Goal: Task Accomplishment & Management: Use online tool/utility

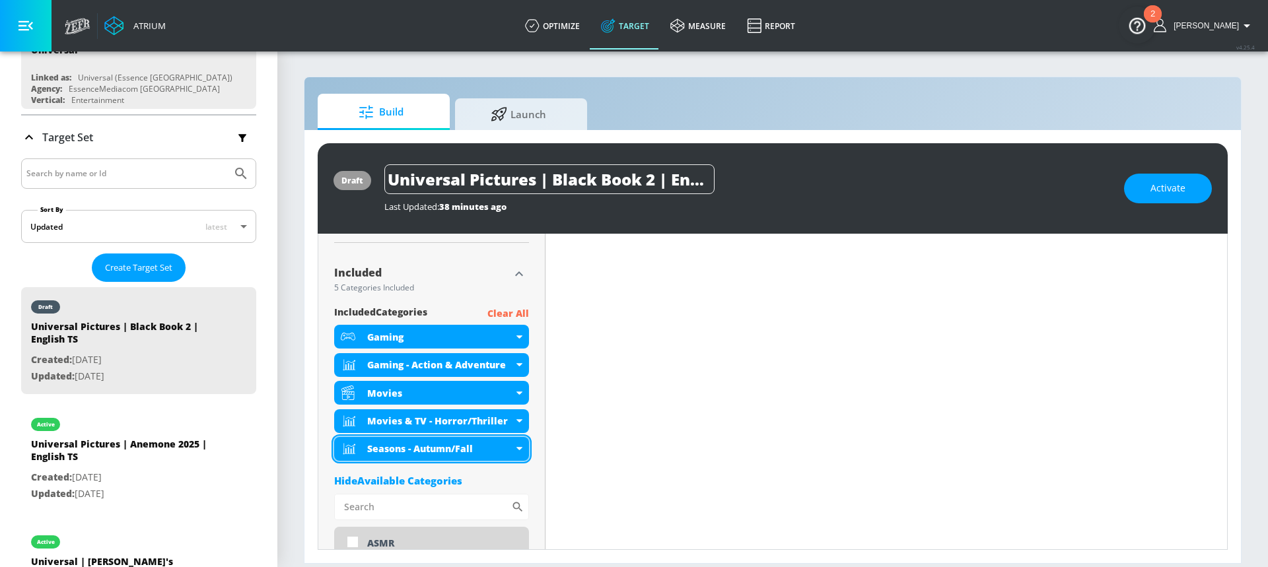
scroll to position [417, 0]
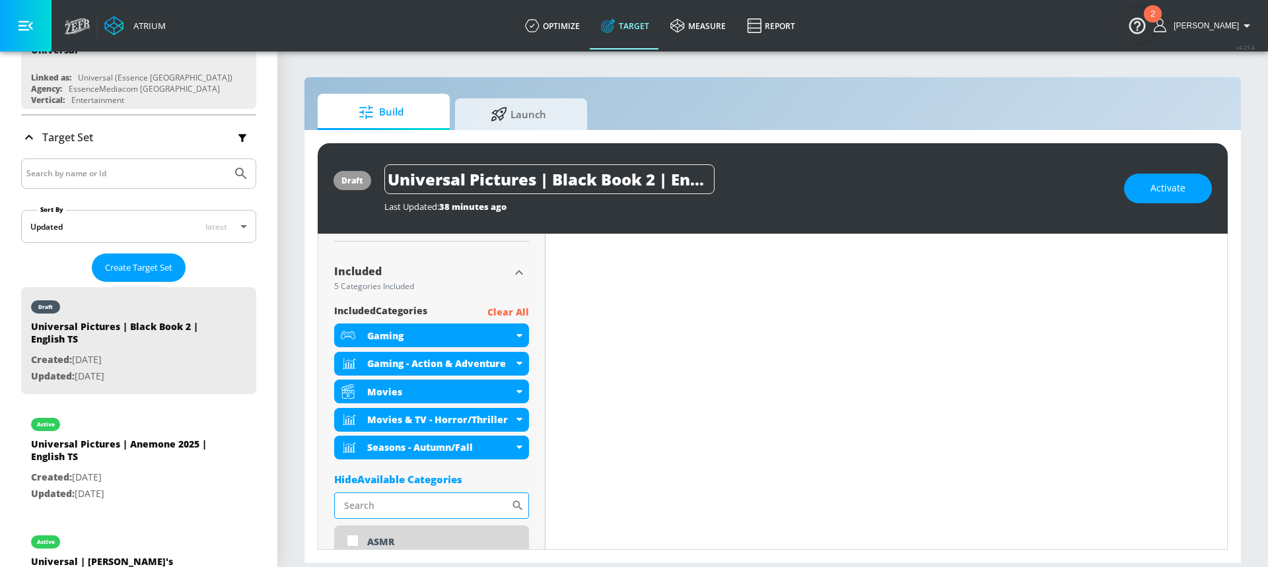
click at [391, 495] on input "Sort By" at bounding box center [422, 506] width 177 height 26
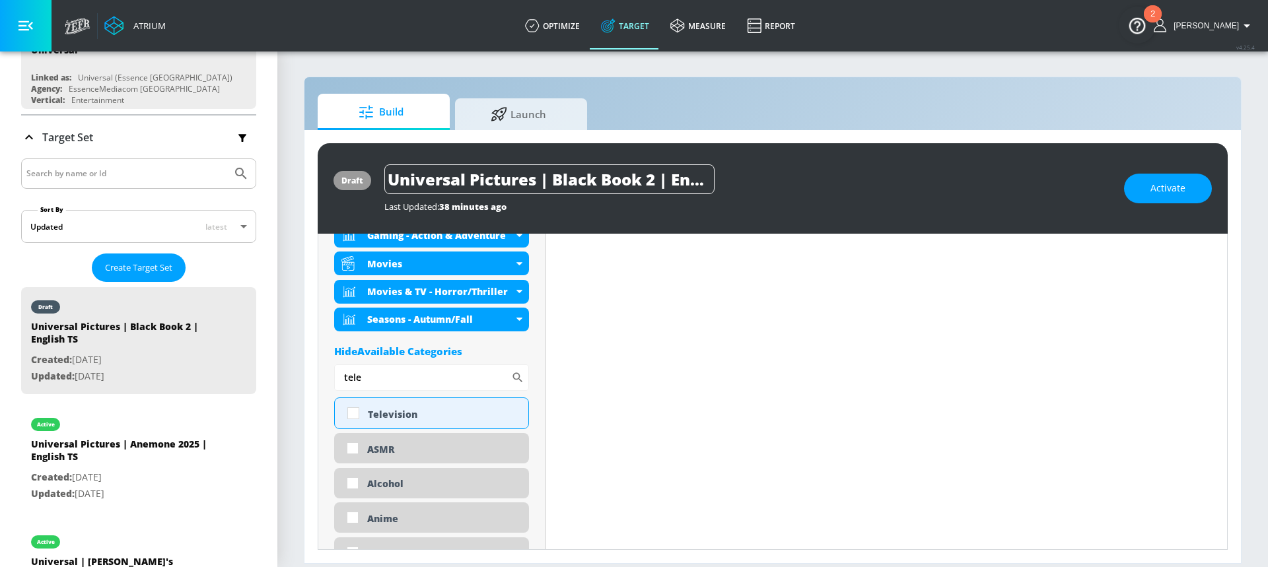
scroll to position [604, 0]
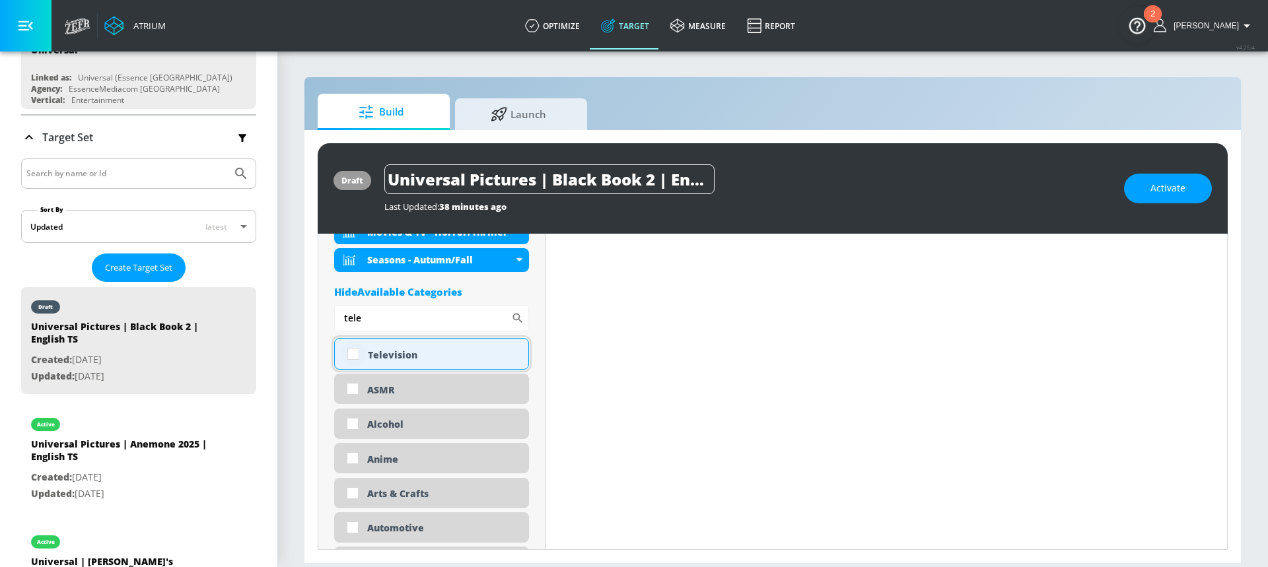
type input "tele"
click at [353, 353] on input "checkbox" at bounding box center [354, 354] width 24 height 24
checkbox input "true"
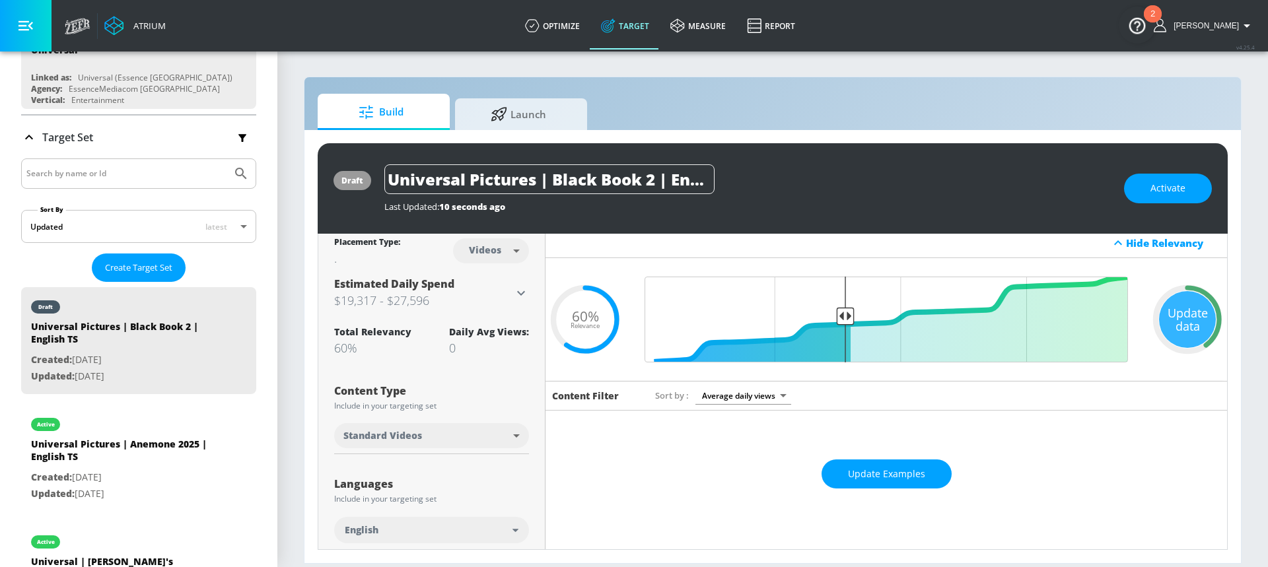
scroll to position [0, 0]
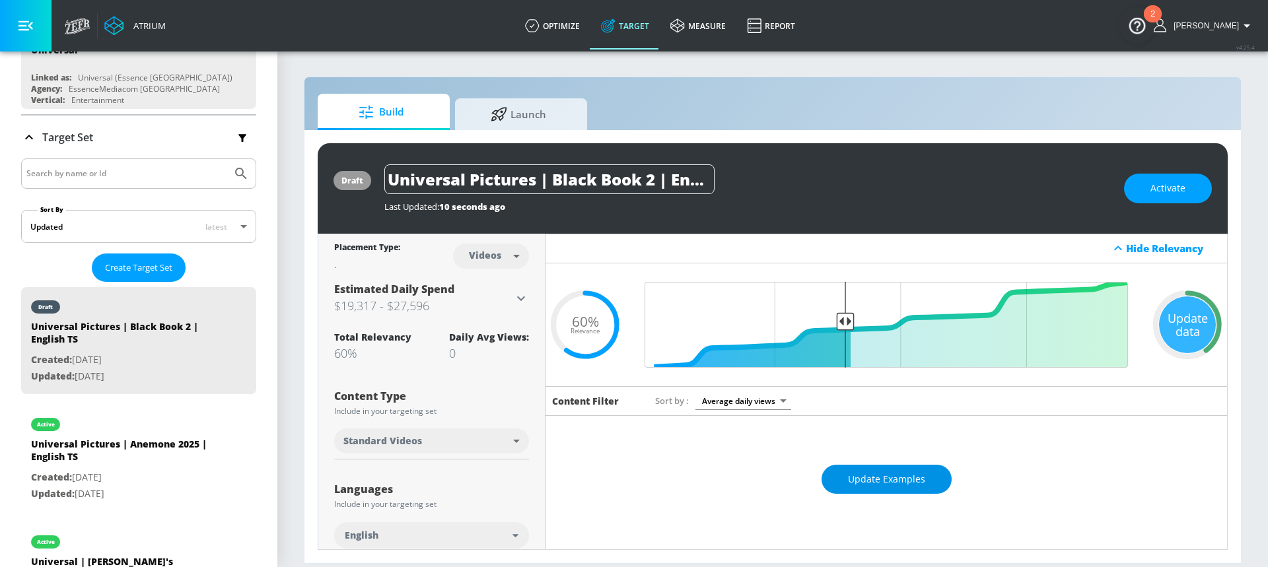
click at [899, 482] on span "Update Examples" at bounding box center [886, 480] width 77 height 17
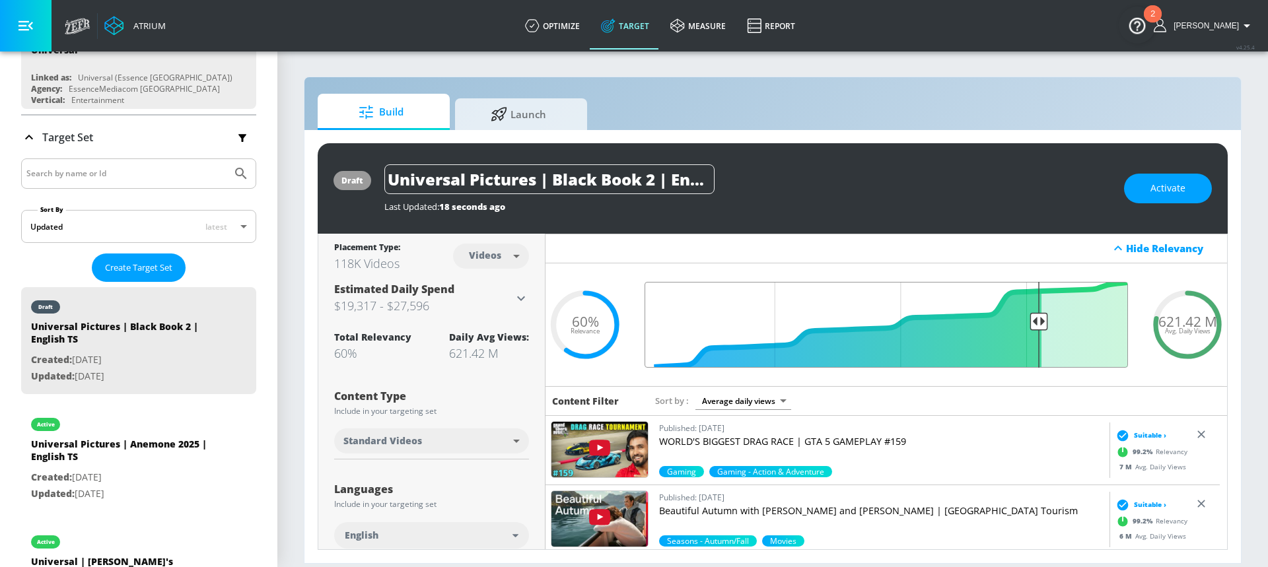
drag, startPoint x: 840, startPoint y: 322, endPoint x: 1029, endPoint y: 320, distance: 188.9
click at [1029, 320] on input "Final Threshold" at bounding box center [886, 325] width 497 height 86
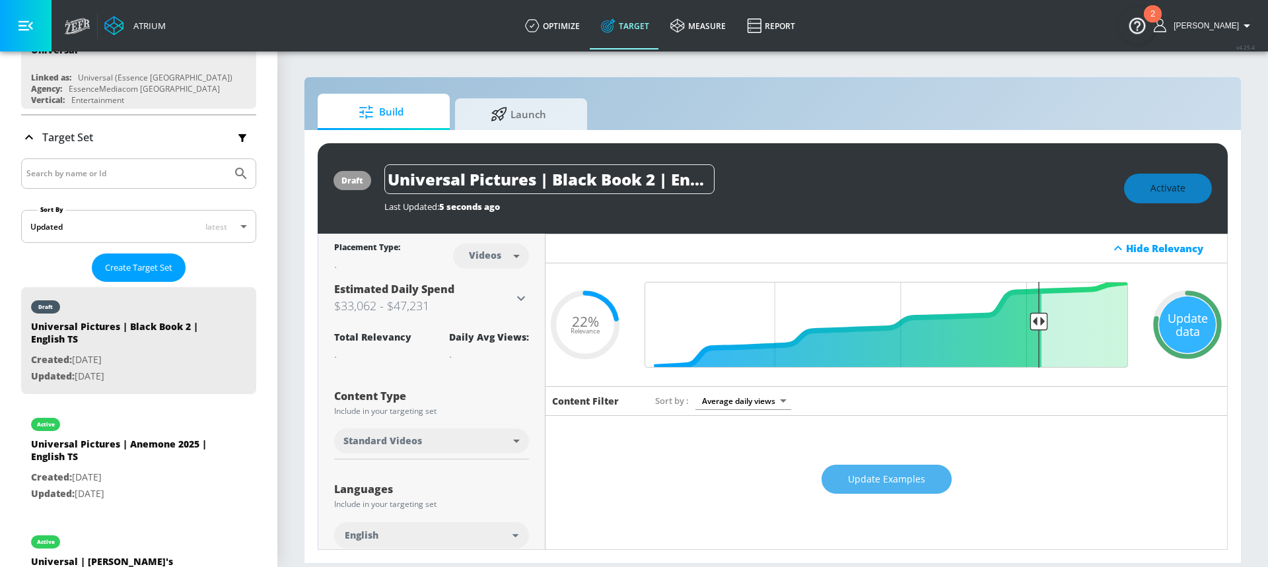
click at [898, 483] on span "Update Examples" at bounding box center [886, 480] width 77 height 17
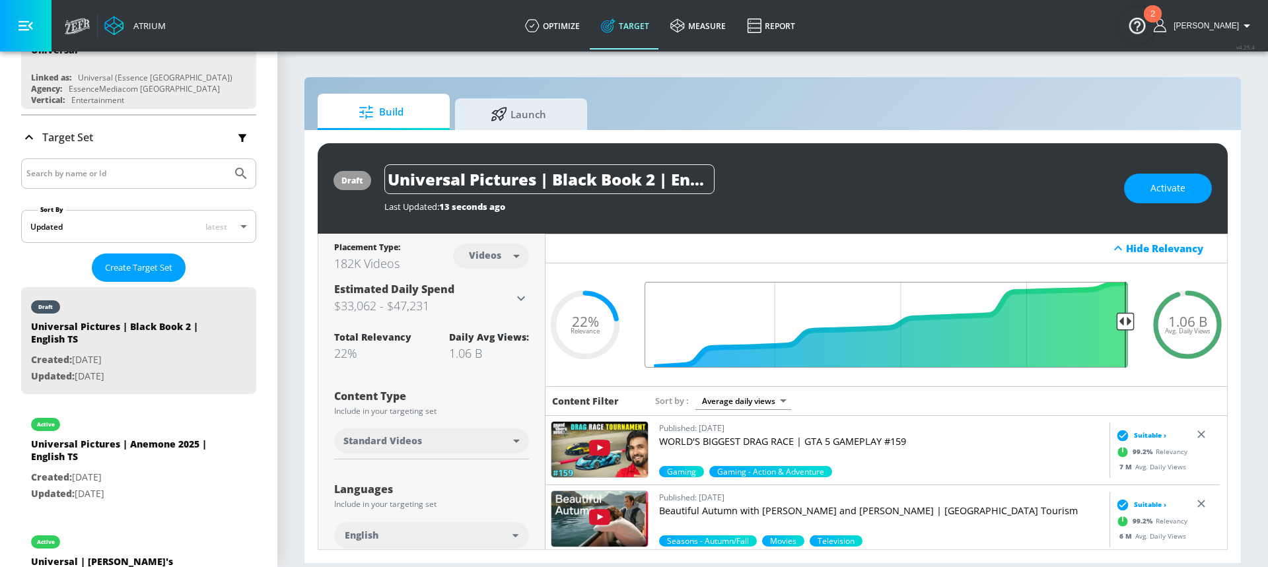
drag, startPoint x: 1032, startPoint y: 322, endPoint x: 1130, endPoint y: 323, distance: 98.4
type input "0.05"
click at [1130, 323] on input "Final Threshold" at bounding box center [886, 325] width 497 height 86
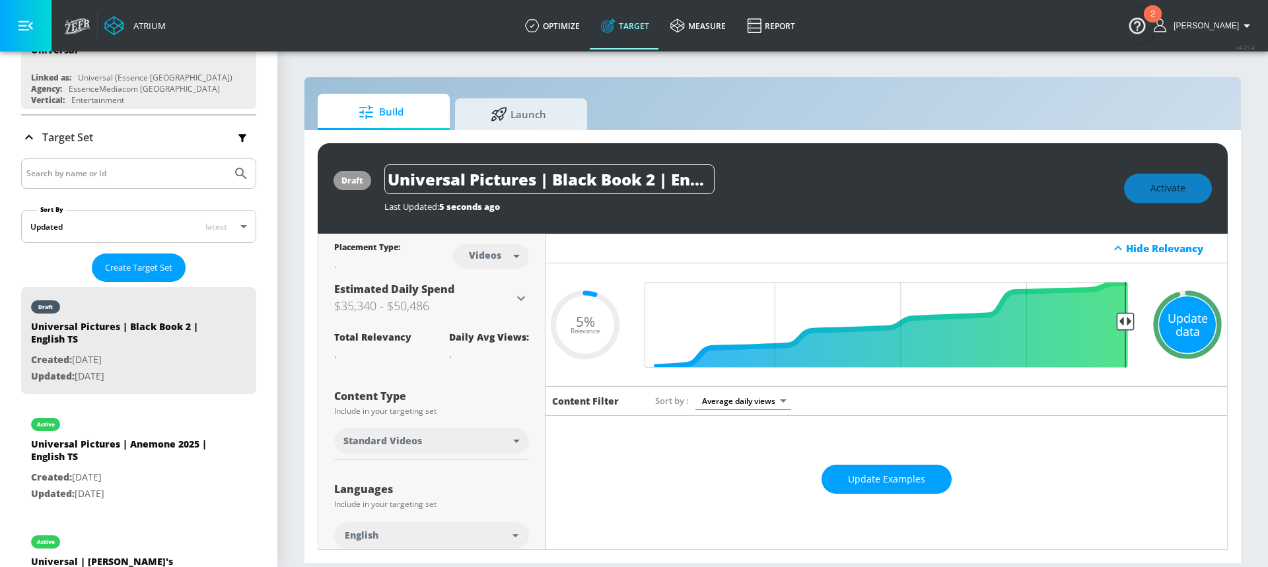
click at [1171, 333] on div "Update data" at bounding box center [1187, 325] width 57 height 57
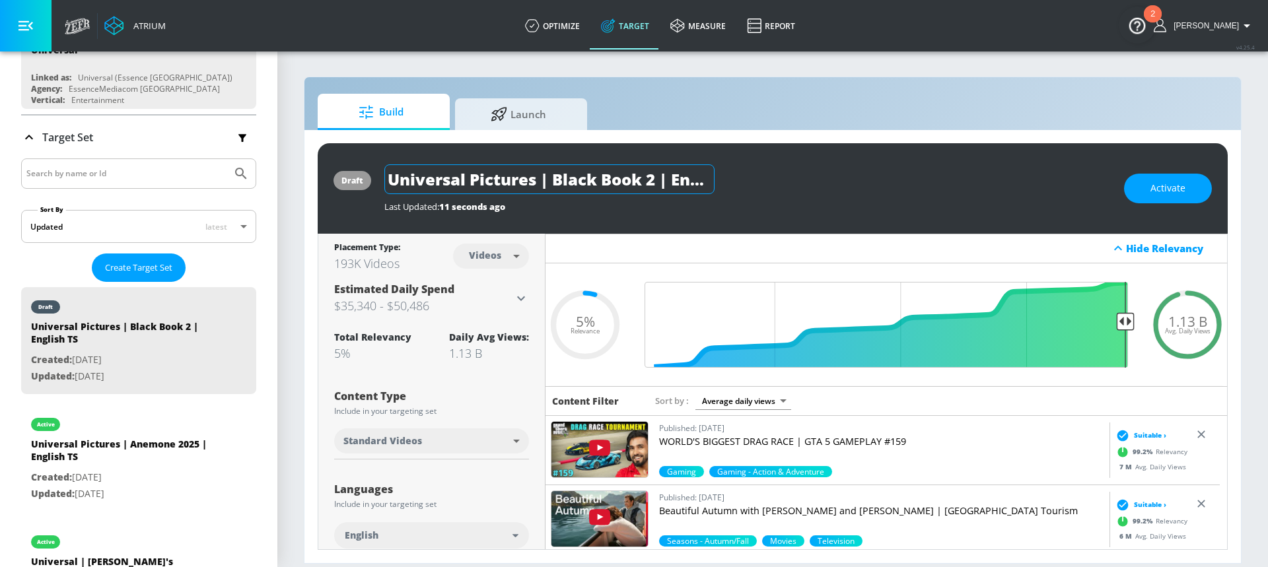
drag, startPoint x: 602, startPoint y: 180, endPoint x: 639, endPoint y: 181, distance: 36.4
click at [639, 181] on input "Universal Pictures | Black Book 2 | English TS" at bounding box center [549, 179] width 330 height 30
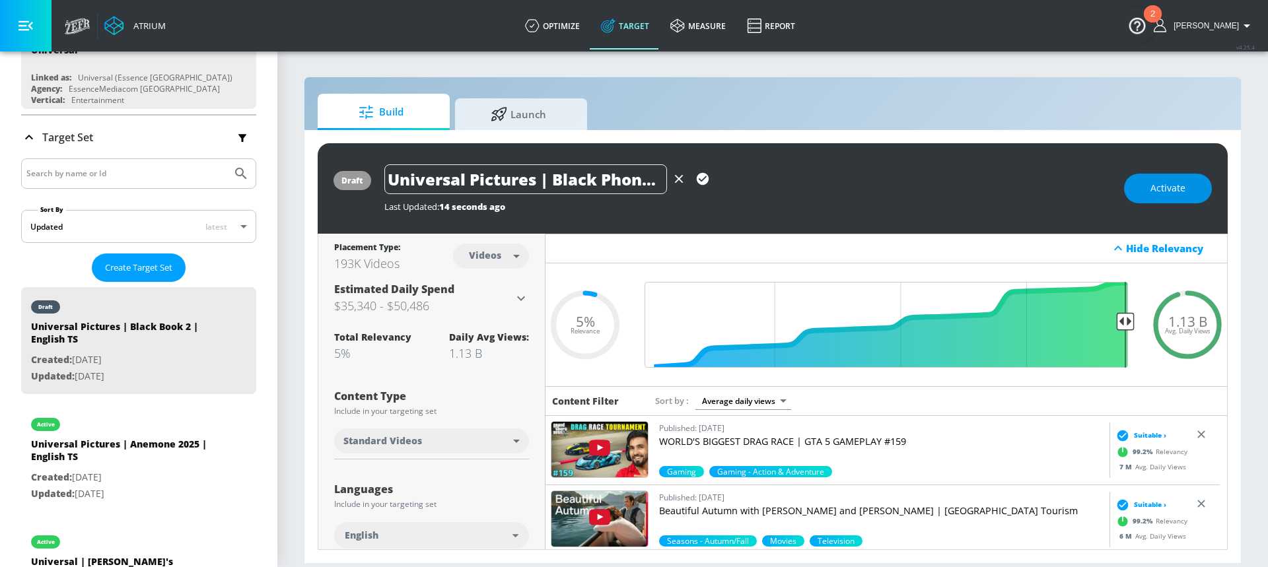
click at [1140, 190] on button "Activate" at bounding box center [1168, 189] width 88 height 30
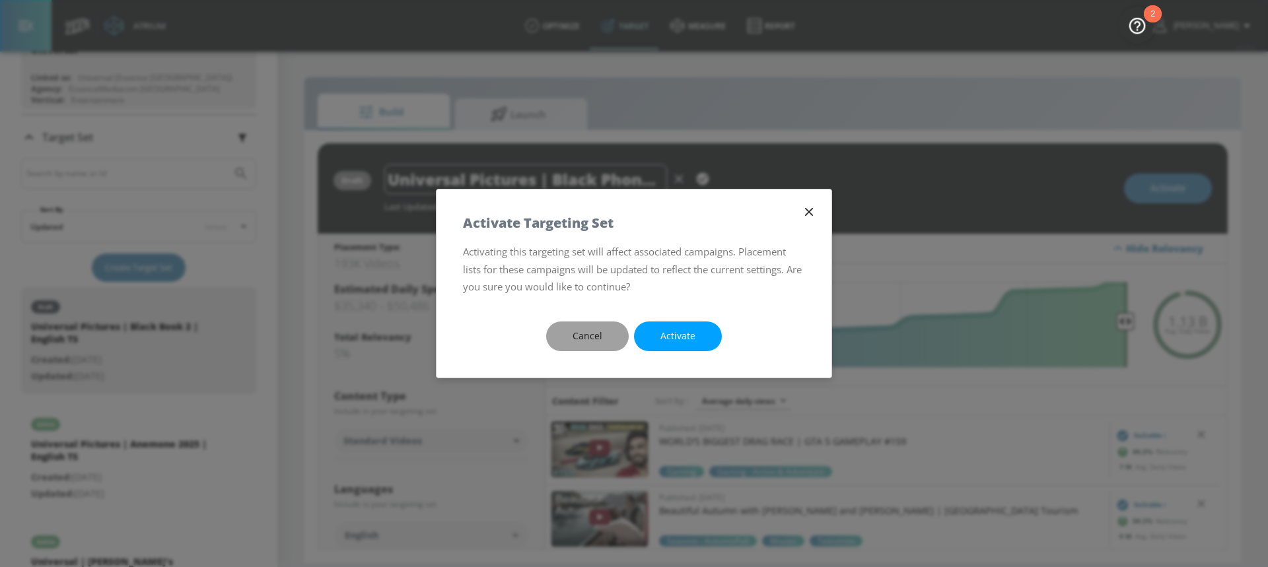
click at [610, 338] on button "Cancel" at bounding box center [587, 337] width 83 height 30
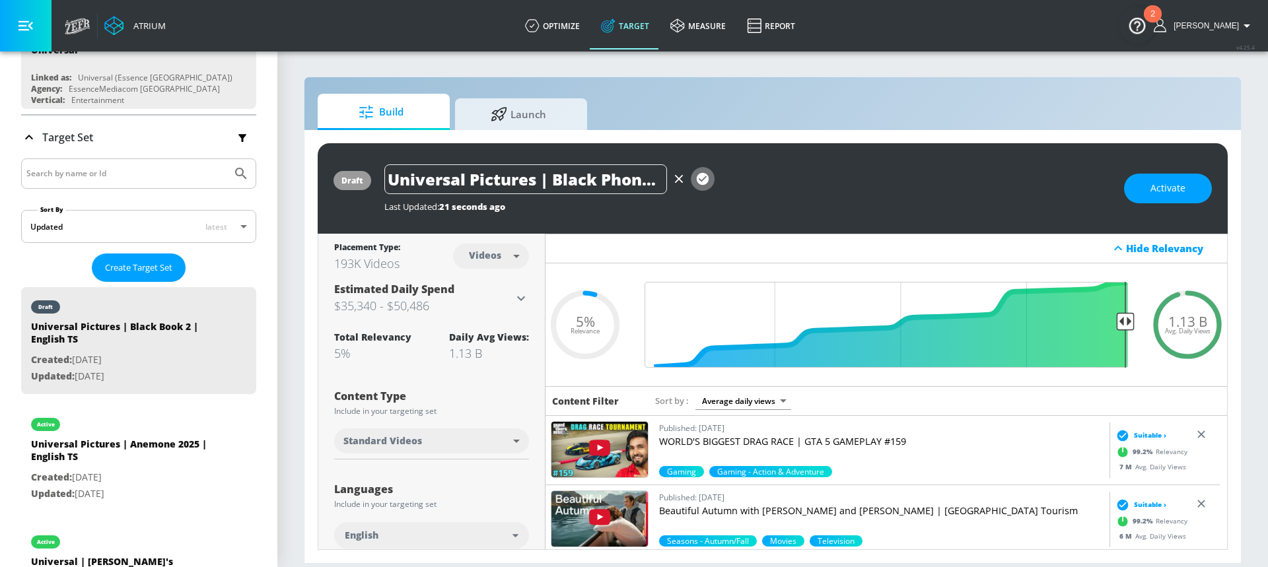
click at [702, 176] on icon "button" at bounding box center [703, 179] width 12 height 12
click at [1176, 191] on div "Activate" at bounding box center [1168, 189] width 88 height 30
click at [1176, 191] on span "Activate" at bounding box center [1168, 188] width 35 height 17
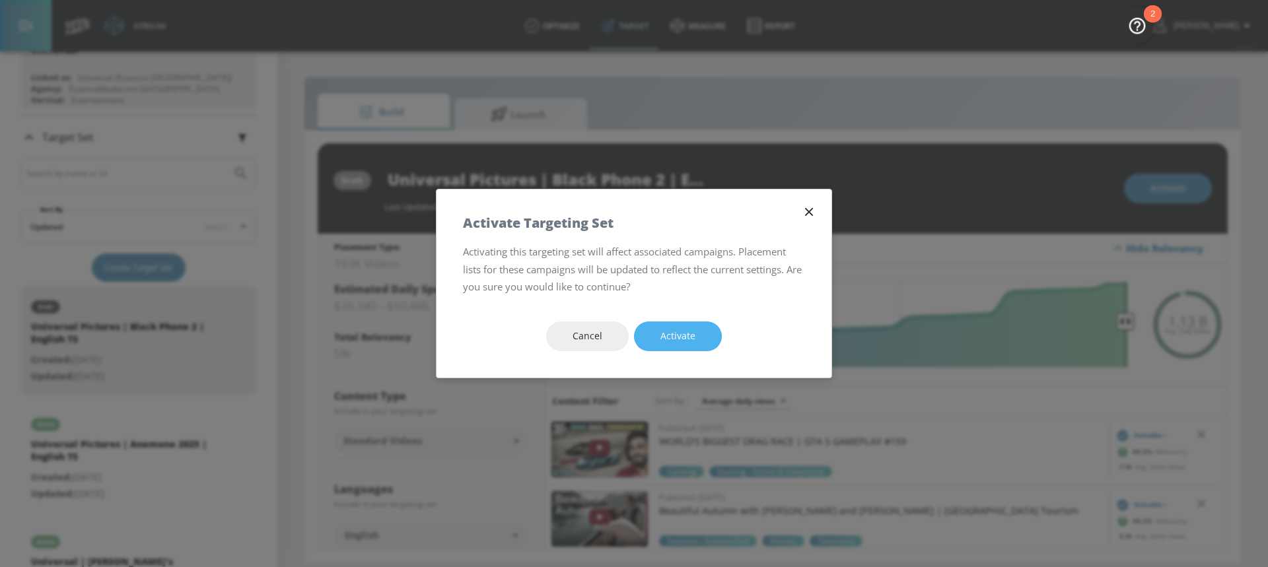
click at [690, 340] on span "Activate" at bounding box center [678, 336] width 35 height 17
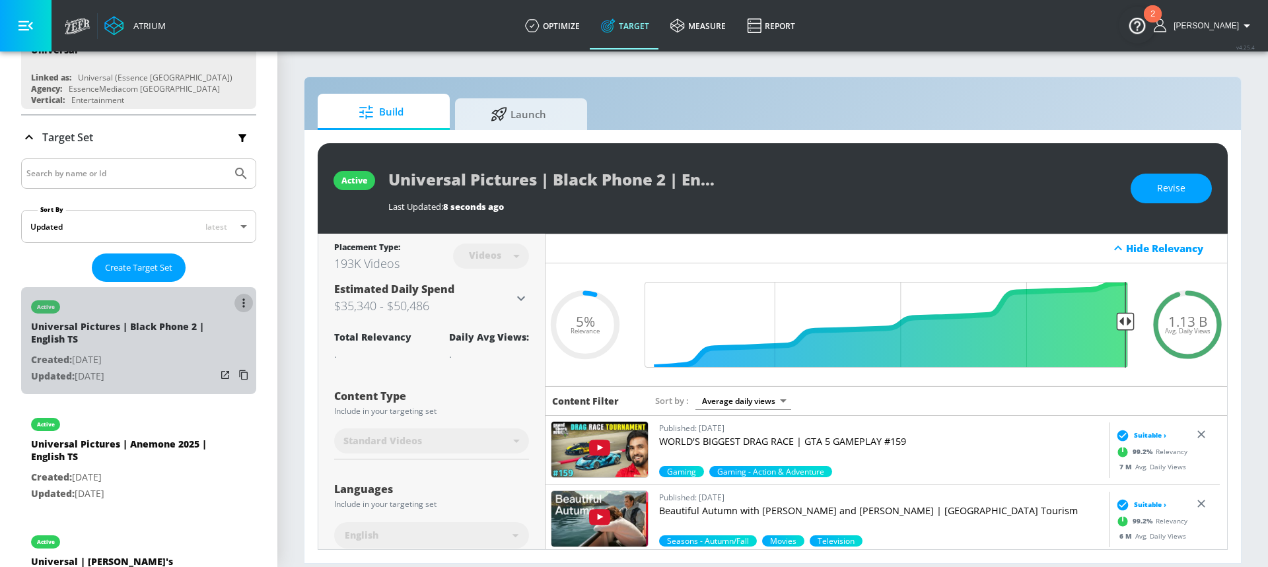
click at [239, 301] on button "list of Target Set" at bounding box center [244, 303] width 18 height 18
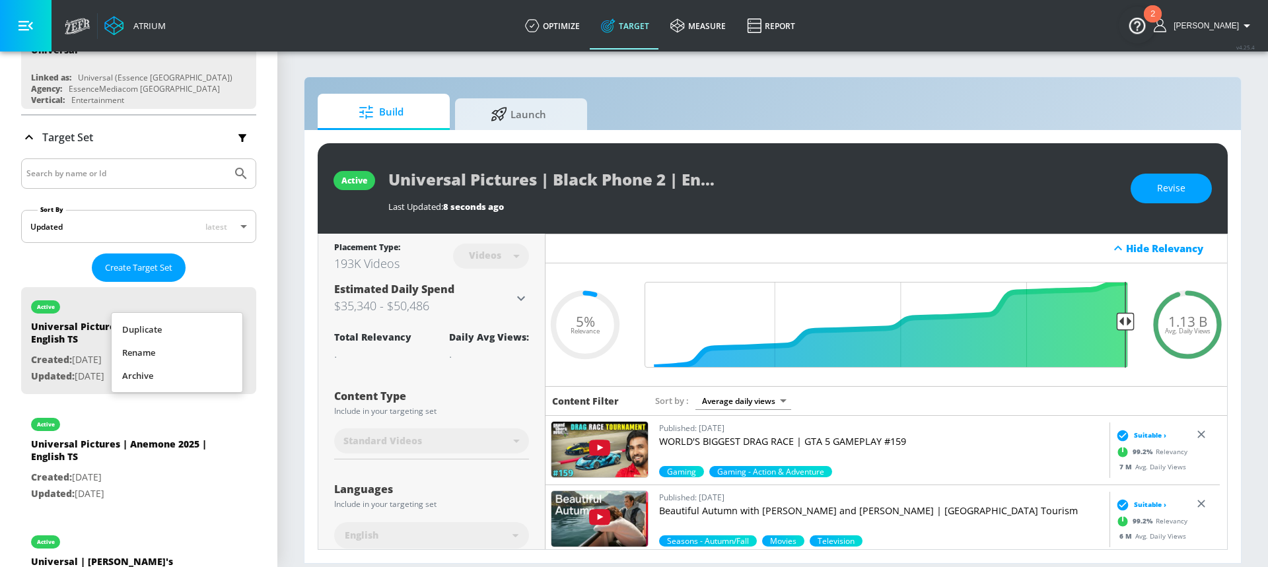
click at [199, 338] on li "Duplicate" at bounding box center [177, 329] width 131 height 23
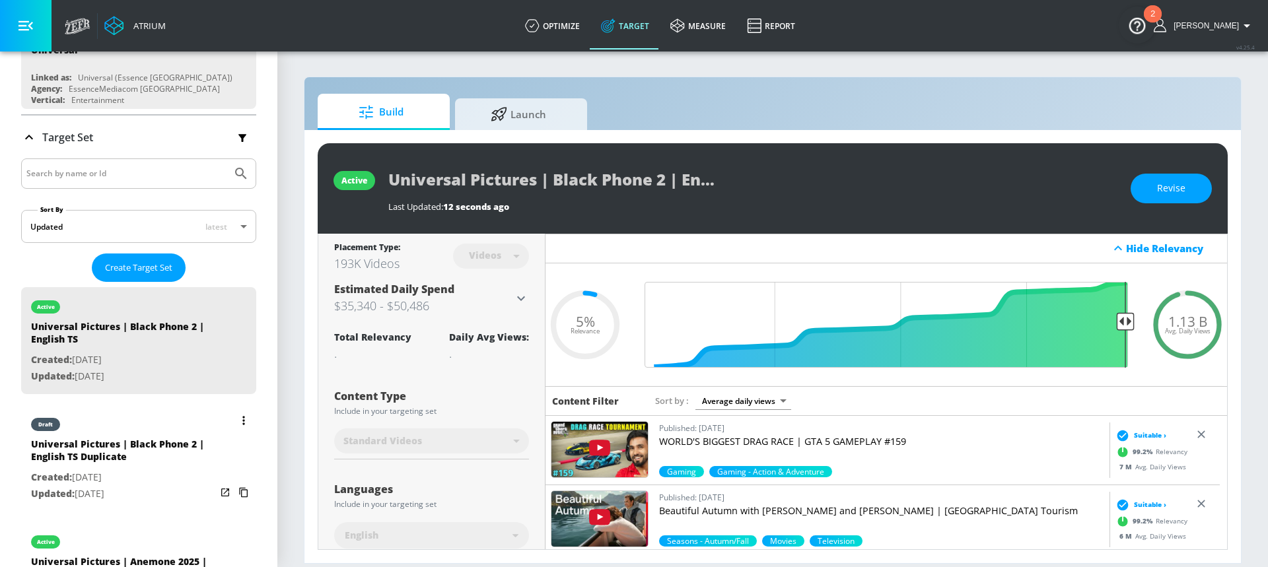
click at [129, 456] on div "Universal Pictures | Black Phone 2 | English TS Duplicate" at bounding box center [123, 454] width 185 height 32
type input "Universal Pictures | Black Phone 2 | English TS Duplicate"
type input "0.05"
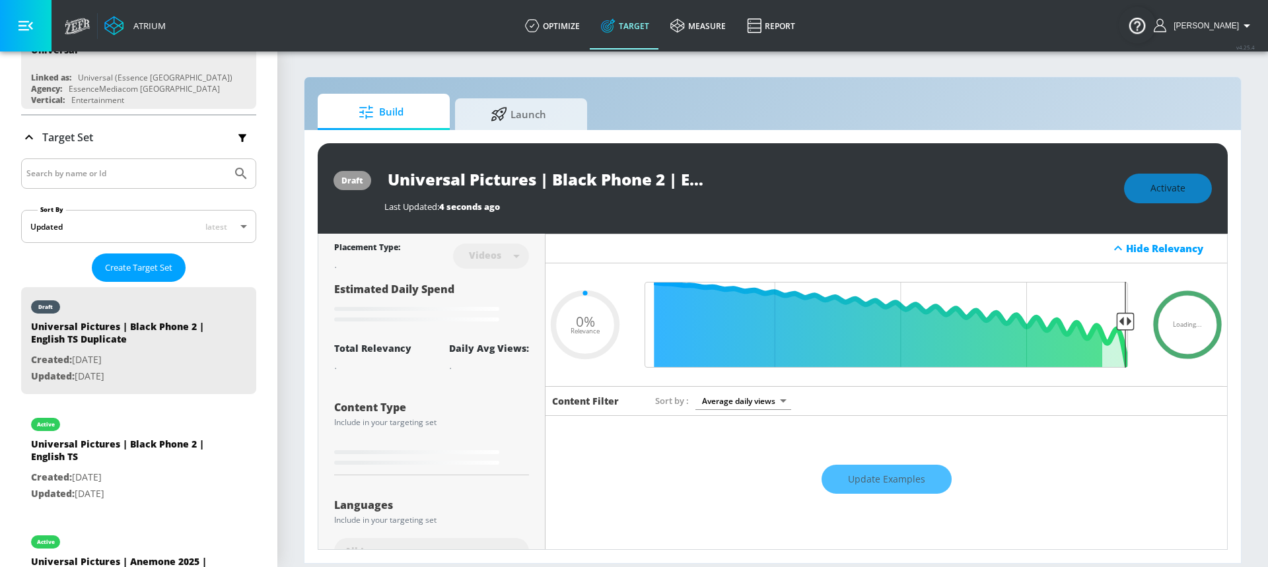
click at [645, 176] on input "Universal Pictures | Black Phone 2 | English TS Duplicate" at bounding box center [549, 179] width 330 height 30
drag, startPoint x: 683, startPoint y: 174, endPoint x: 717, endPoint y: 174, distance: 33.7
click at [717, 174] on div "Universal Pictures | Black Phone 2 | English TS Duplicate" at bounding box center [747, 179] width 727 height 30
click at [644, 180] on input "Universal Pictures | Black Phone 2 | English TS Duplicate" at bounding box center [549, 179] width 330 height 30
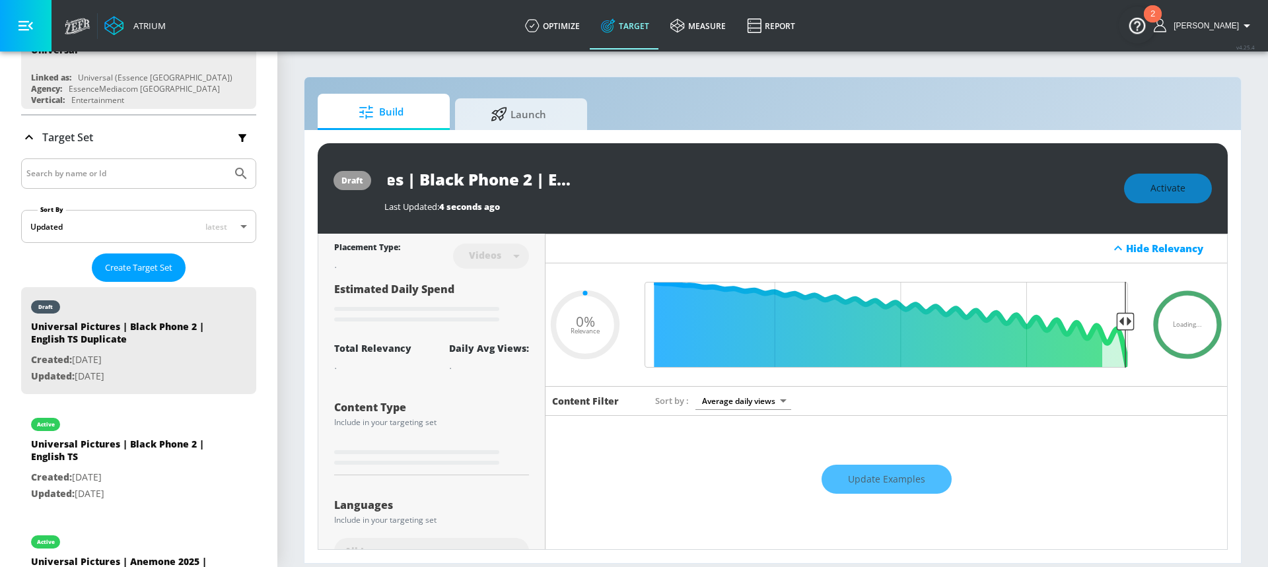
drag, startPoint x: 632, startPoint y: 180, endPoint x: 700, endPoint y: 178, distance: 68.1
click at [702, 178] on input "Universal Pictures | Black Phone 2 | English TS Duplicate" at bounding box center [549, 179] width 330 height 30
drag, startPoint x: 613, startPoint y: 180, endPoint x: 735, endPoint y: 180, distance: 122.2
click at [735, 180] on div "Universal Pictures | Black Phone 2 | English TS Duplicate" at bounding box center [747, 179] width 727 height 30
type input "Universal Pictures | Black Phone 2 | English S"
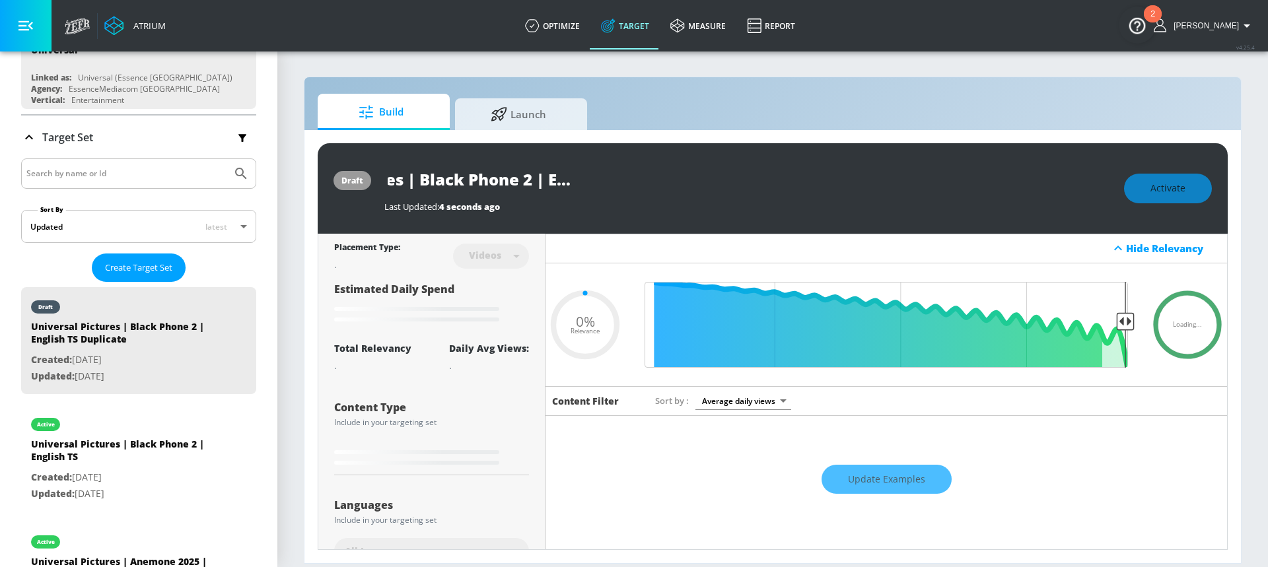
type input "0.05"
type input "Universal Pictures | Black Phone 2 | English Sh"
type input "0.05"
type input "Universal Pictures | Black Phone 2 | English Sho"
type input "0.05"
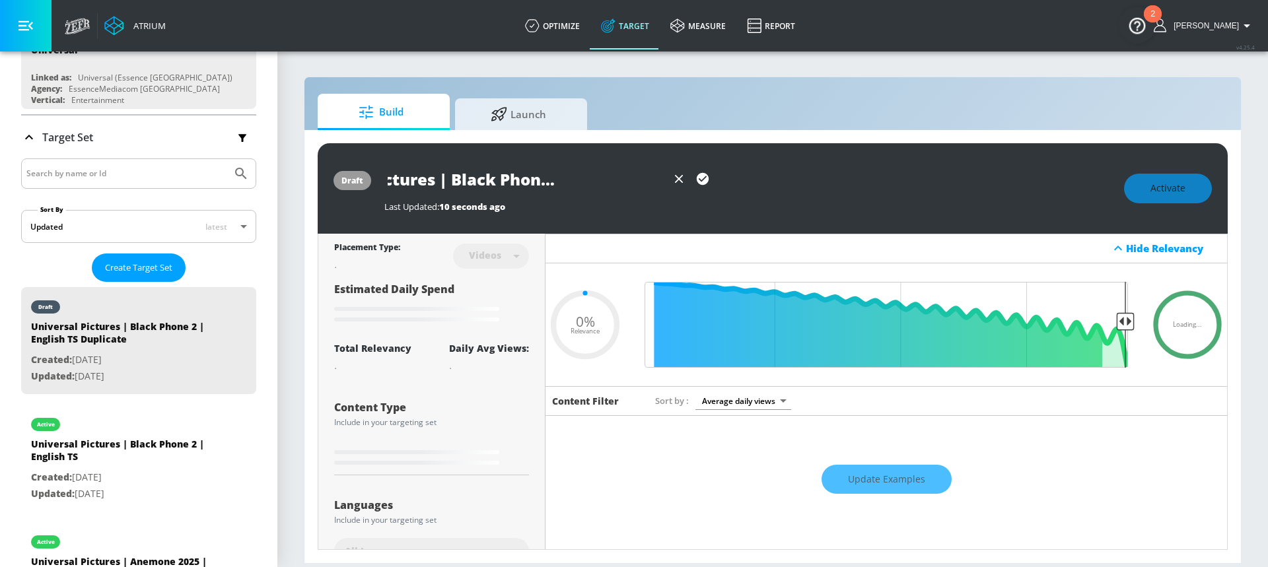
type input "Universal Pictures | Black Phone 2 | English Shor"
type input "0.05"
type input "Universal Pictures | Black Phone 2 | English Short"
type input "0.05"
type input "Universal Pictures | Black Phone 2 | English Shorts"
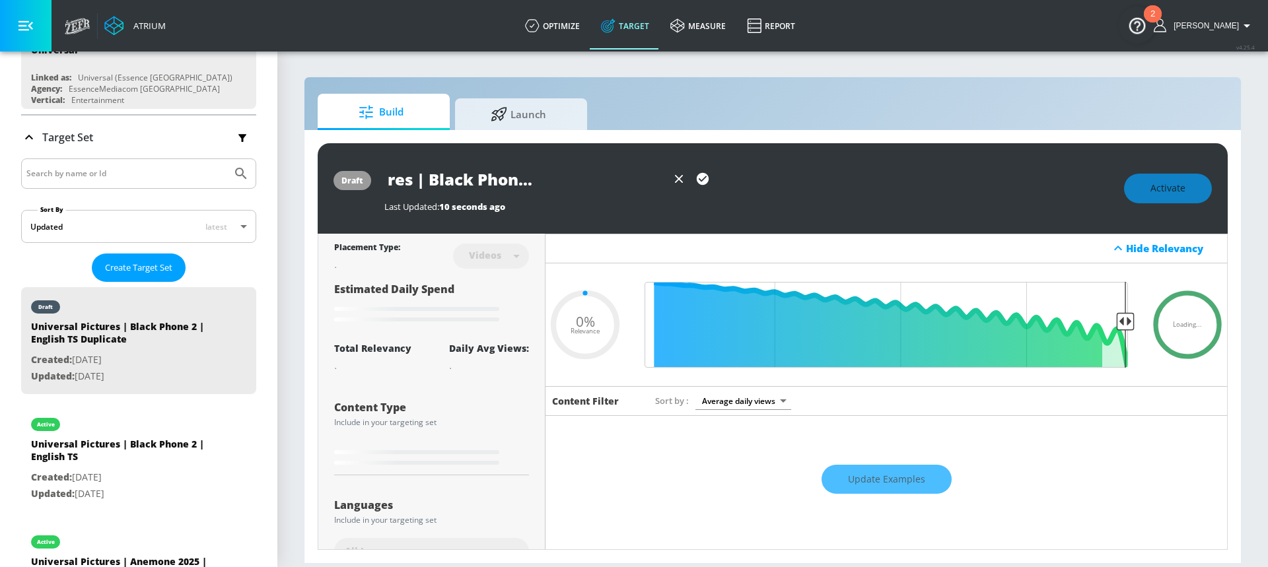
type input "0.05"
type input "Universal Pictures | Black Phone 2 | English Shorts"
type input "0.05"
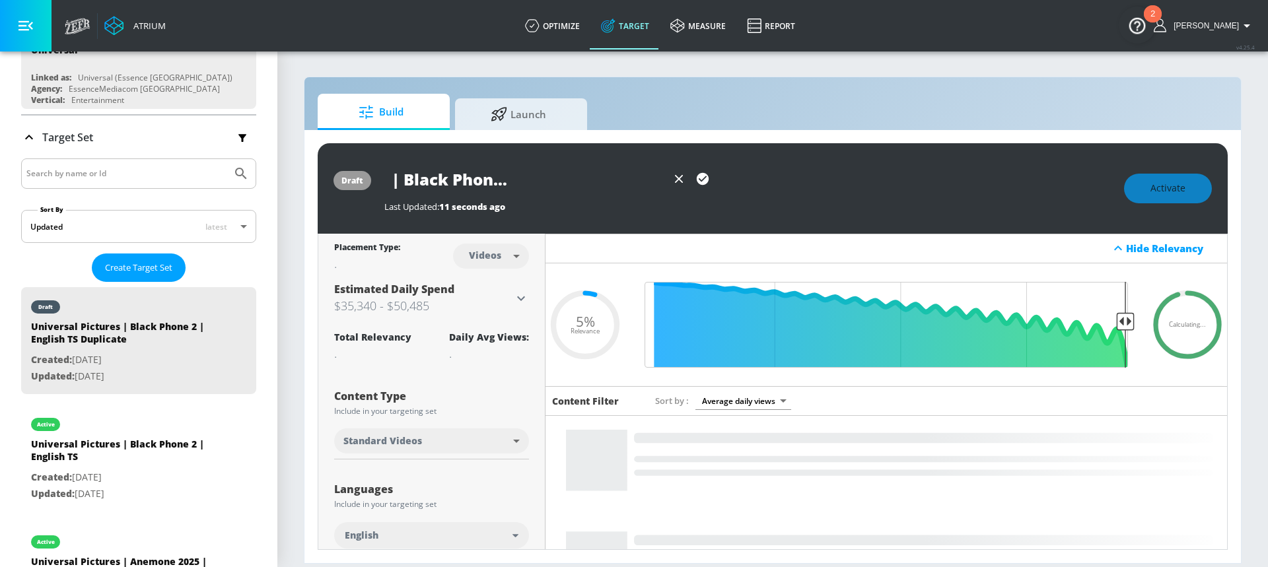
scroll to position [0, 158]
type input "Universal Pictures | Black Phone 2 | English Shorts CT"
click at [701, 176] on icon "button" at bounding box center [703, 179] width 12 height 12
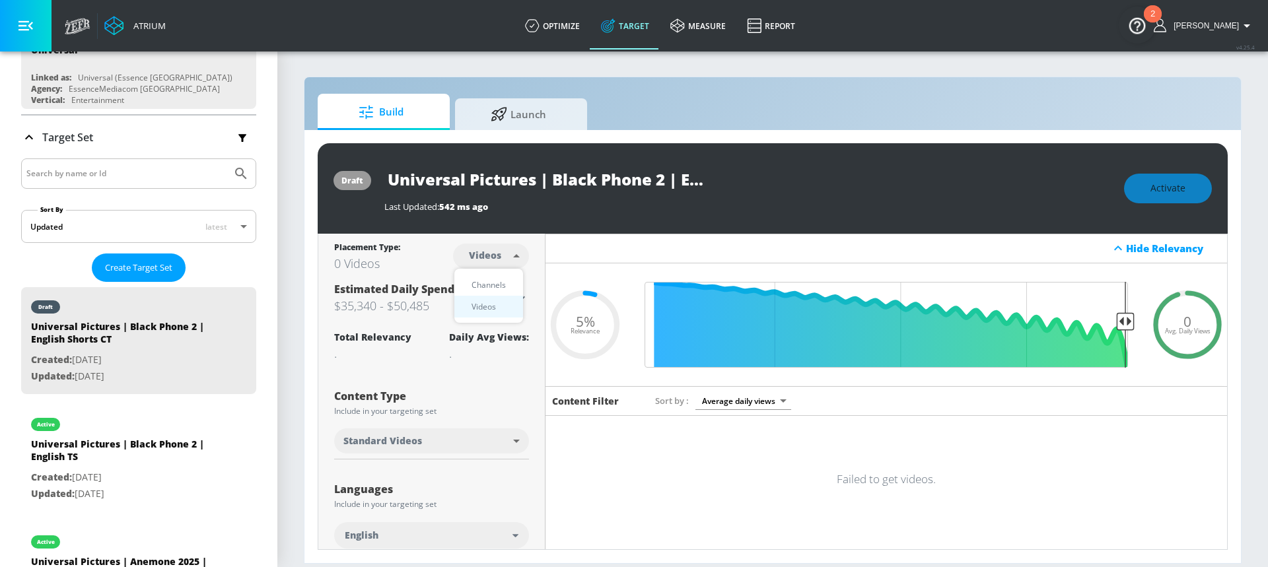
click at [490, 258] on body "Atrium optimize Target measure Report optimize Target measure Report v 4.25.4 […" at bounding box center [634, 283] width 1268 height 567
click at [488, 290] on div "Channels" at bounding box center [489, 285] width 48 height 14
type input "channels"
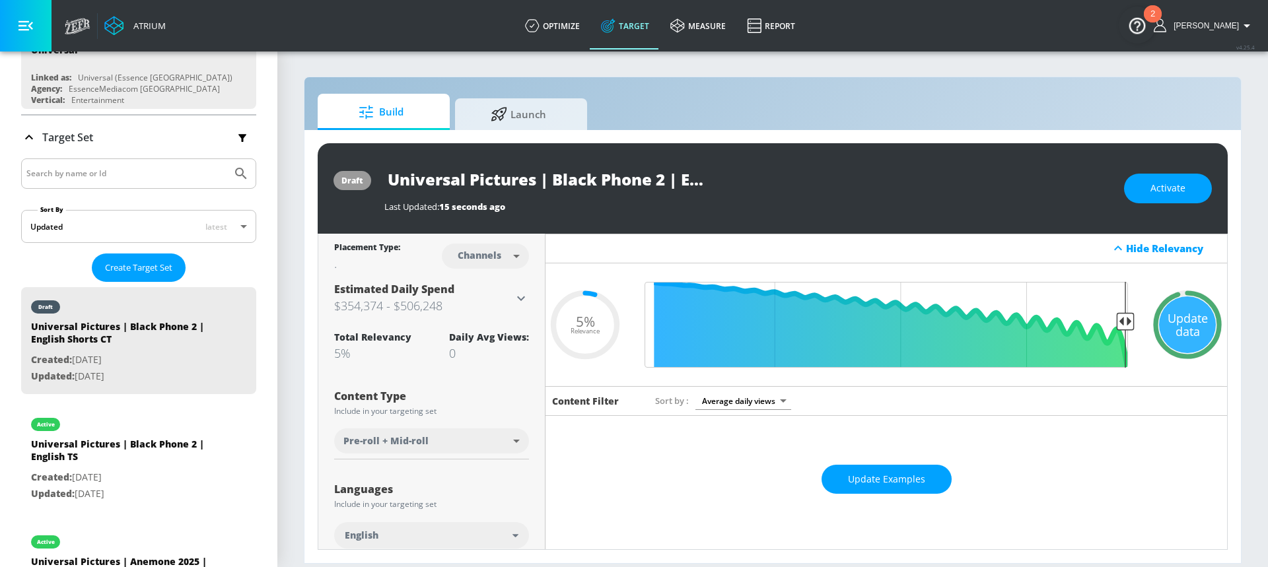
click at [480, 441] on body "Atrium optimize Target measure Report optimize Target measure Report v 4.25.4 […" at bounding box center [634, 283] width 1268 height 567
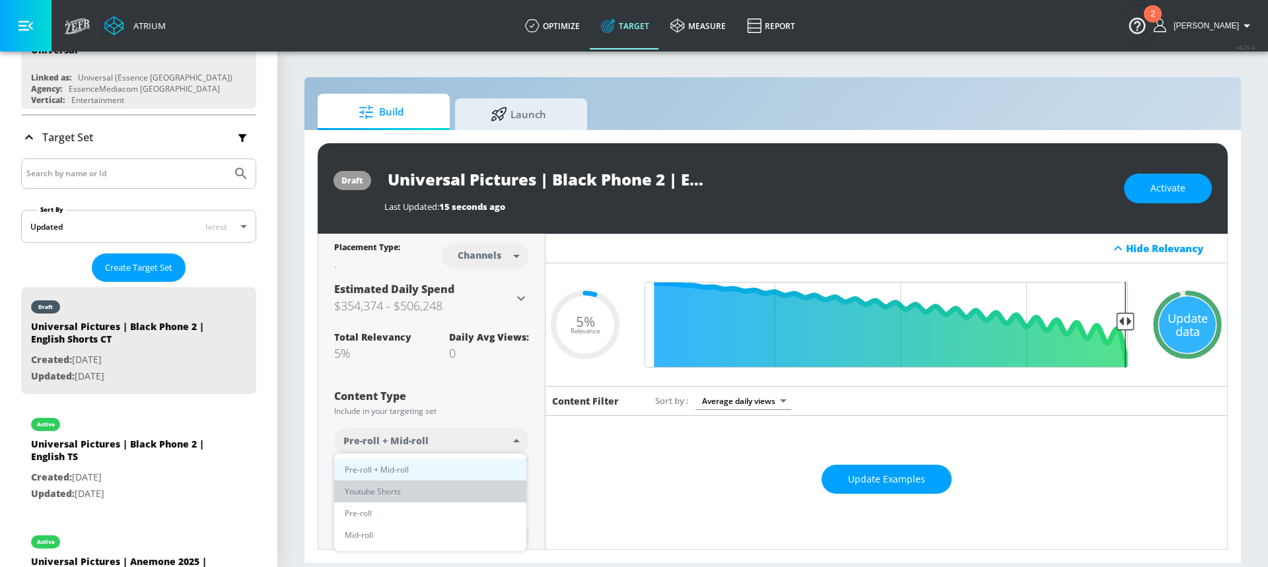
click at [428, 494] on li "Youtube Shorts" at bounding box center [430, 492] width 192 height 22
type input "short_video"
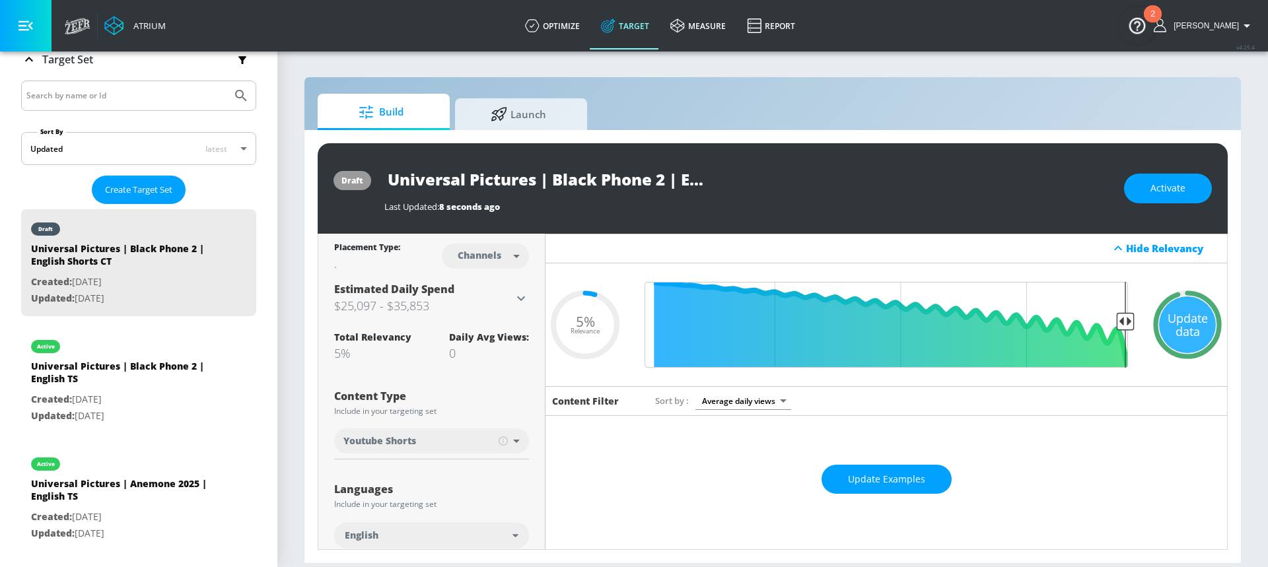
scroll to position [221, 0]
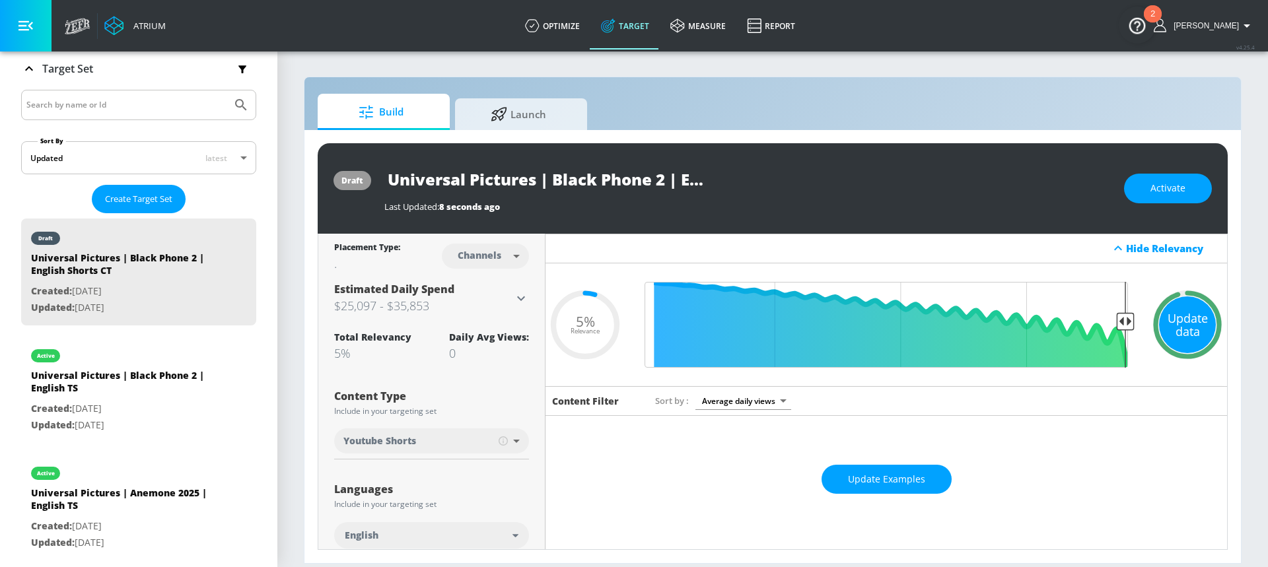
click at [1188, 330] on div "Update data" at bounding box center [1187, 325] width 57 height 57
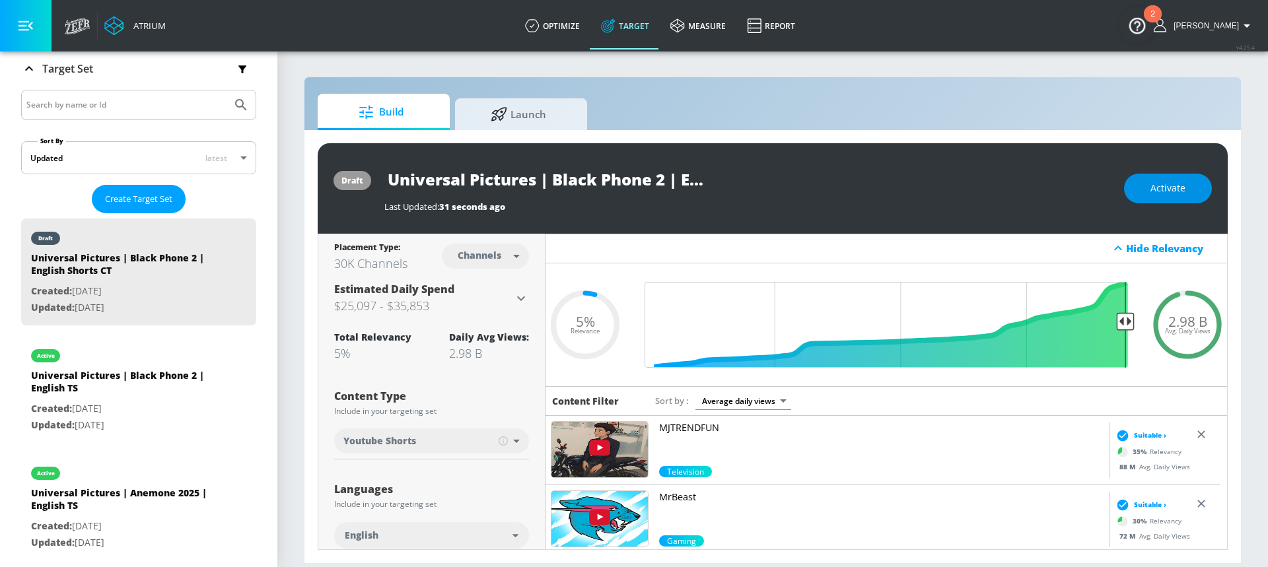
click at [1170, 195] on span "Activate" at bounding box center [1168, 188] width 35 height 17
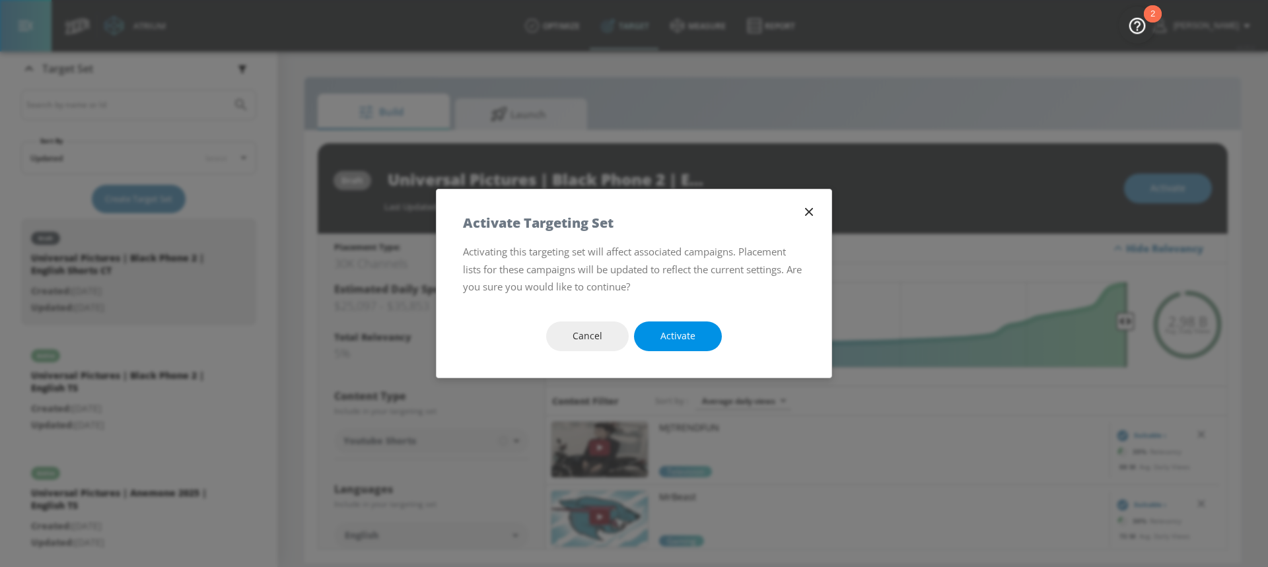
click at [674, 334] on span "Activate" at bounding box center [678, 336] width 35 height 17
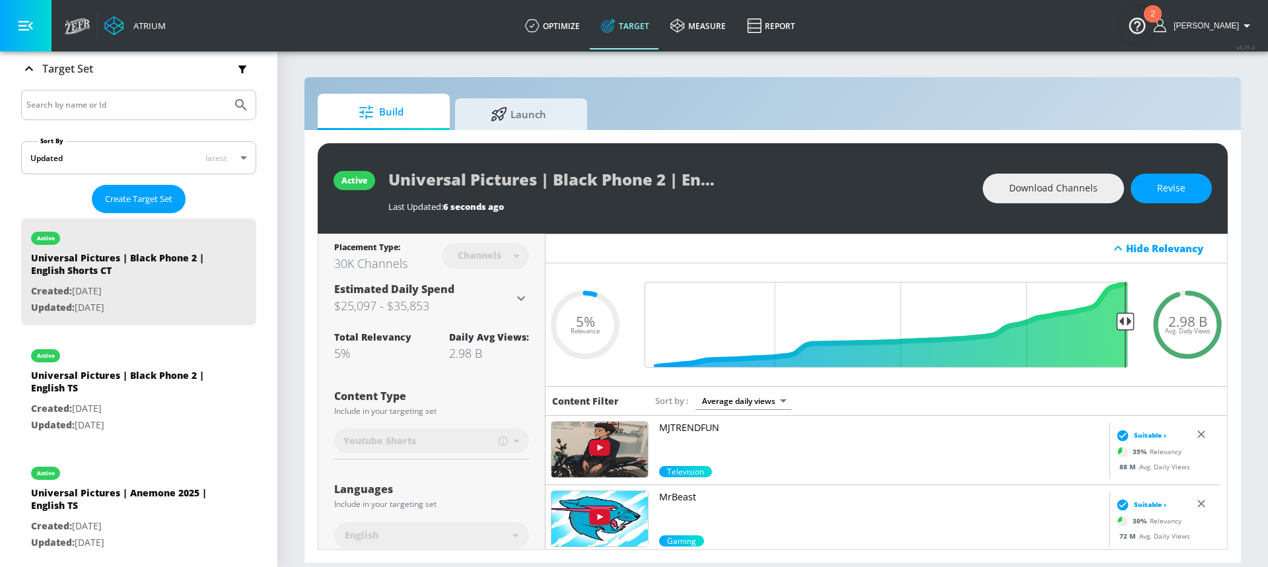
click at [776, 104] on div "Build Launch" at bounding box center [773, 112] width 910 height 36
click at [158, 200] on span "Create Target Set" at bounding box center [138, 199] width 67 height 15
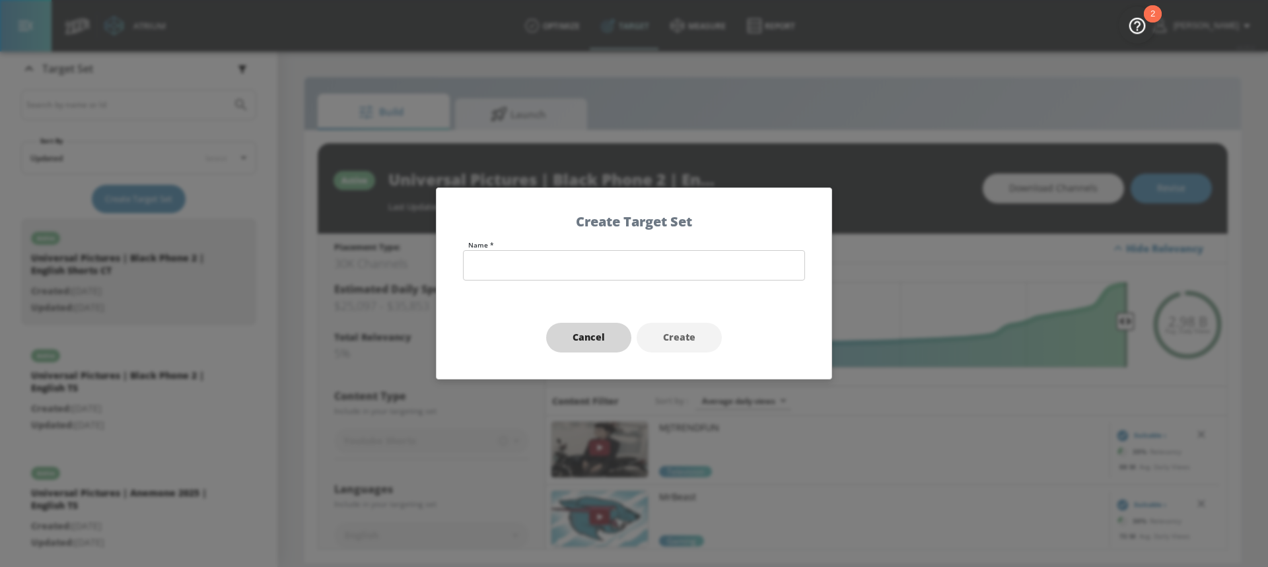
click at [583, 336] on span "Cancel" at bounding box center [589, 338] width 32 height 17
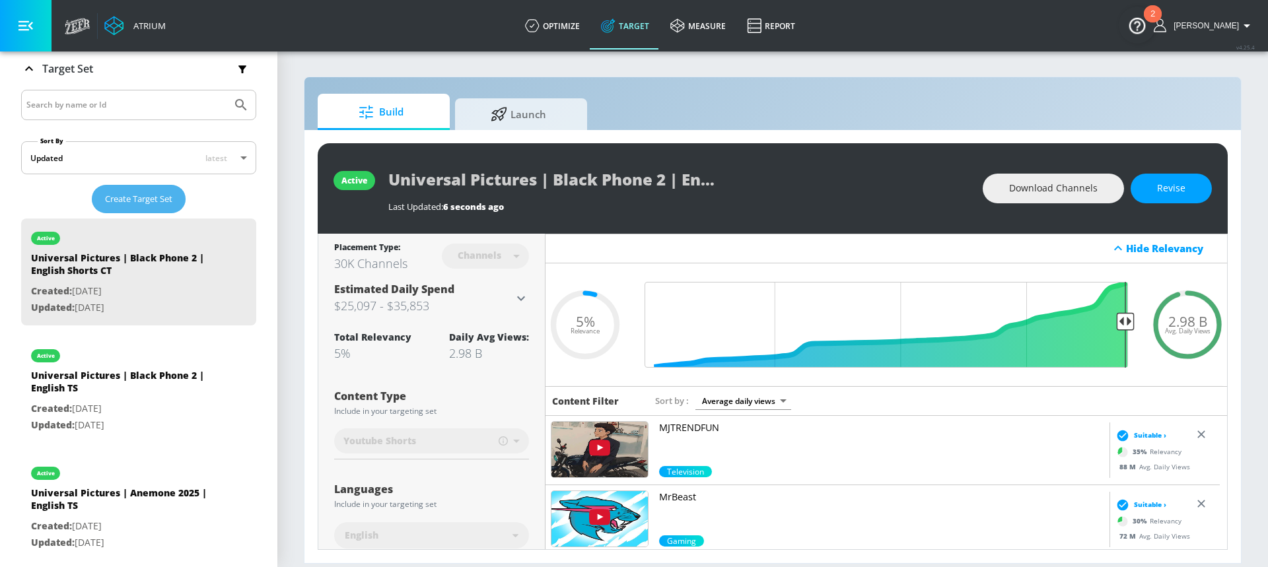
click at [159, 202] on span "Create Target Set" at bounding box center [138, 199] width 67 height 15
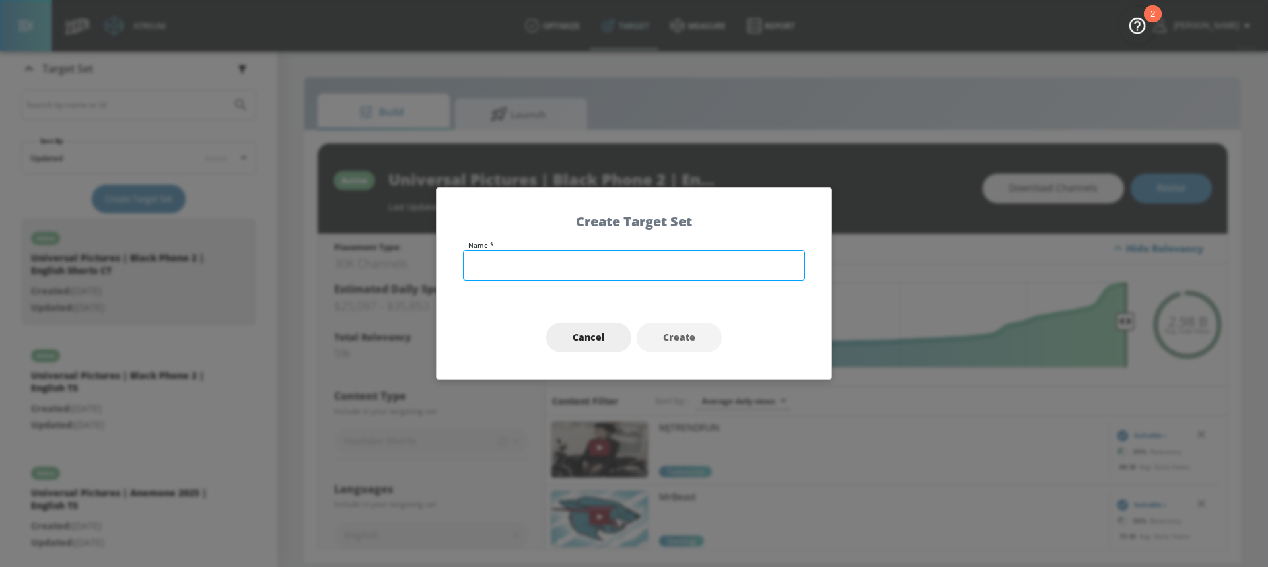
click at [472, 269] on input "text" at bounding box center [634, 265] width 342 height 30
type input "test"
click at [675, 328] on button "Create" at bounding box center [679, 338] width 85 height 30
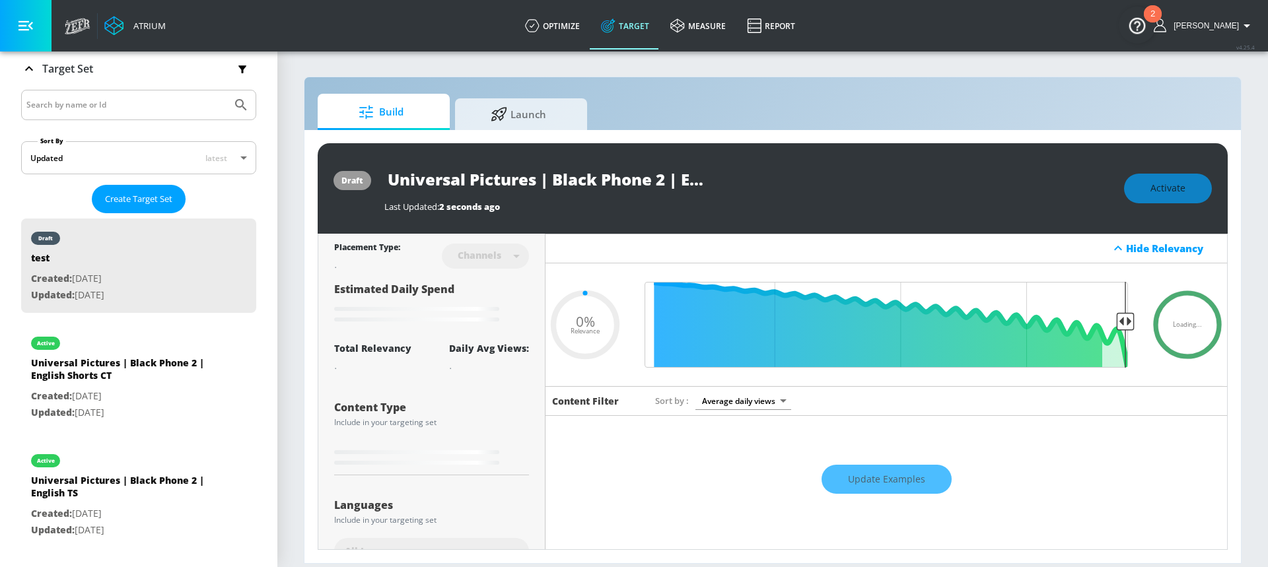
type input "test"
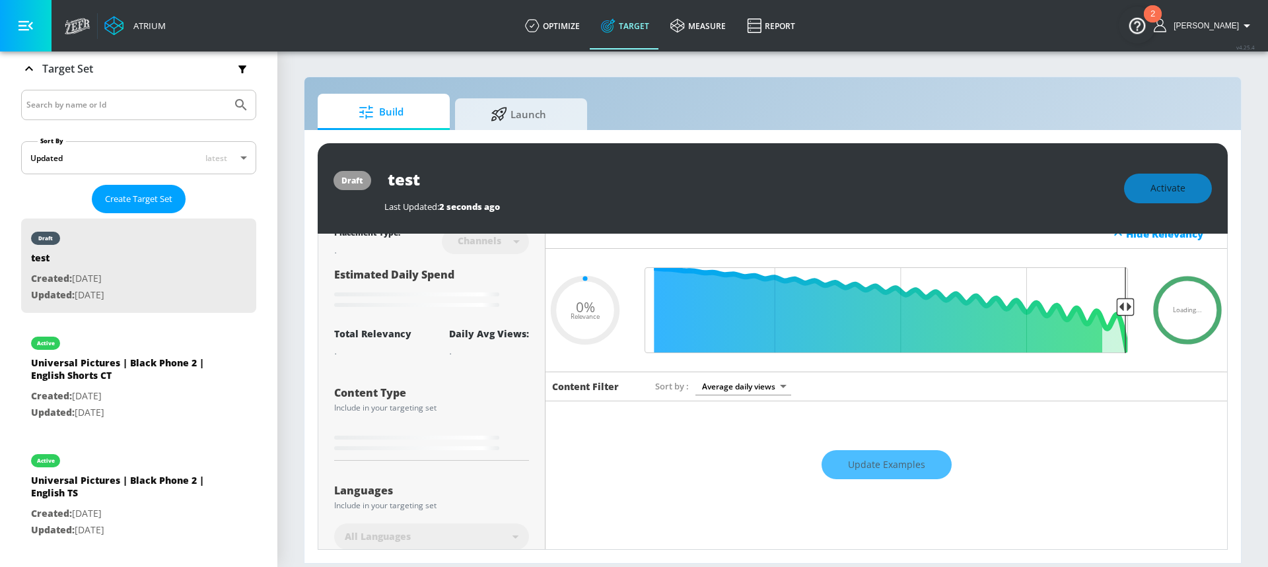
scroll to position [15, 0]
type input "0.6"
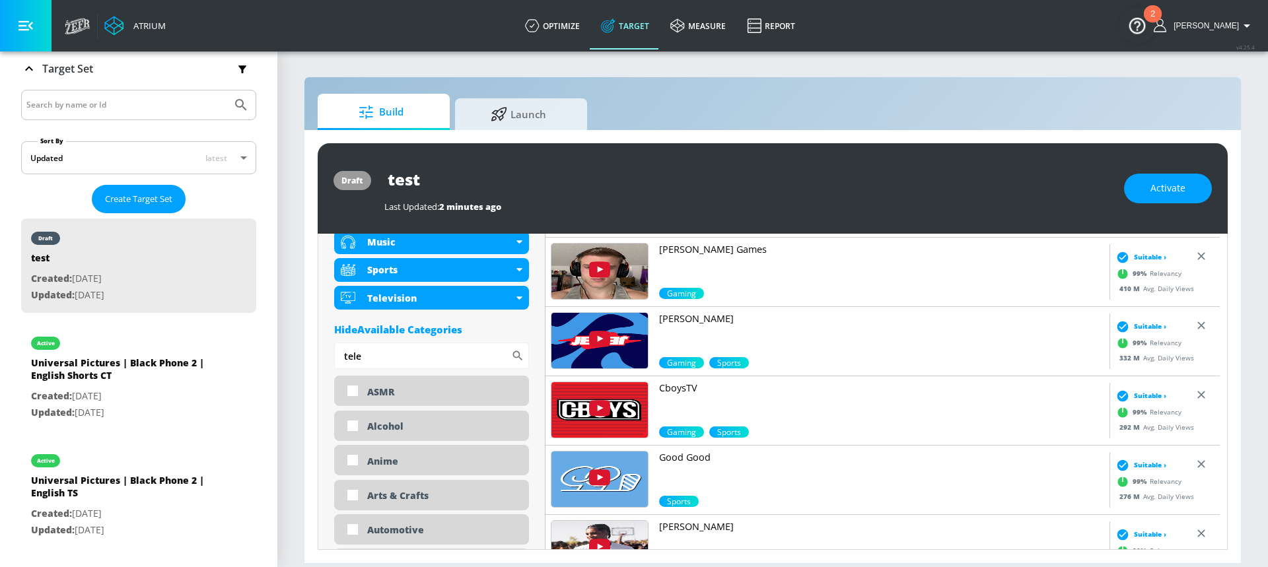
scroll to position [610, 0]
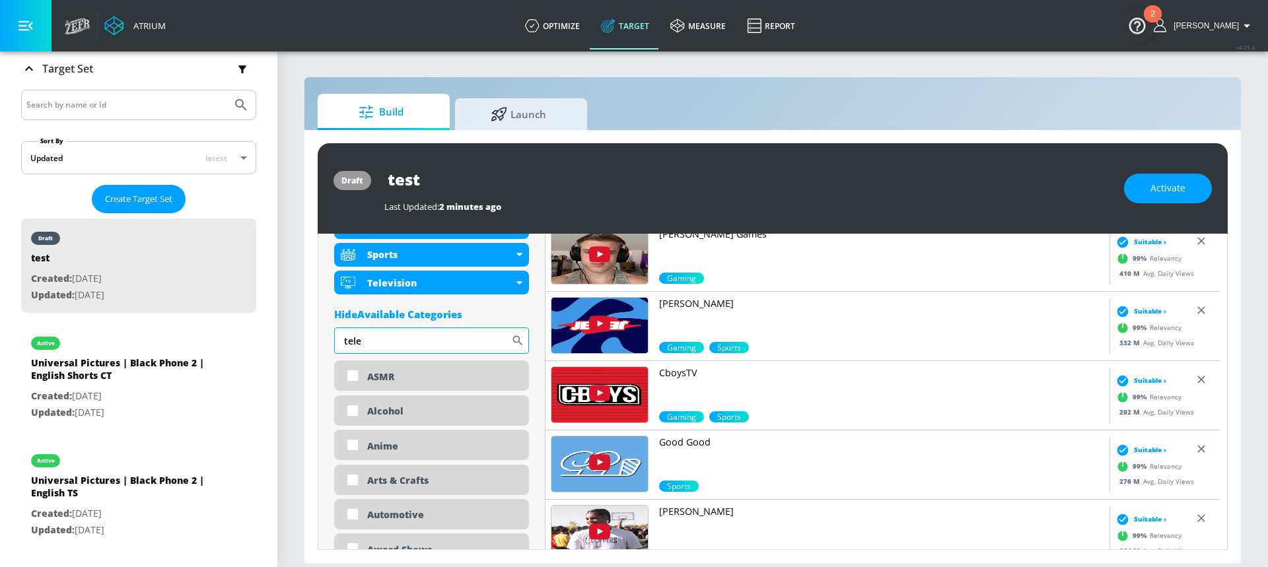
drag, startPoint x: 400, startPoint y: 332, endPoint x: 355, endPoint y: 335, distance: 44.4
drag, startPoint x: 380, startPoint y: 340, endPoint x: 332, endPoint y: 341, distance: 48.2
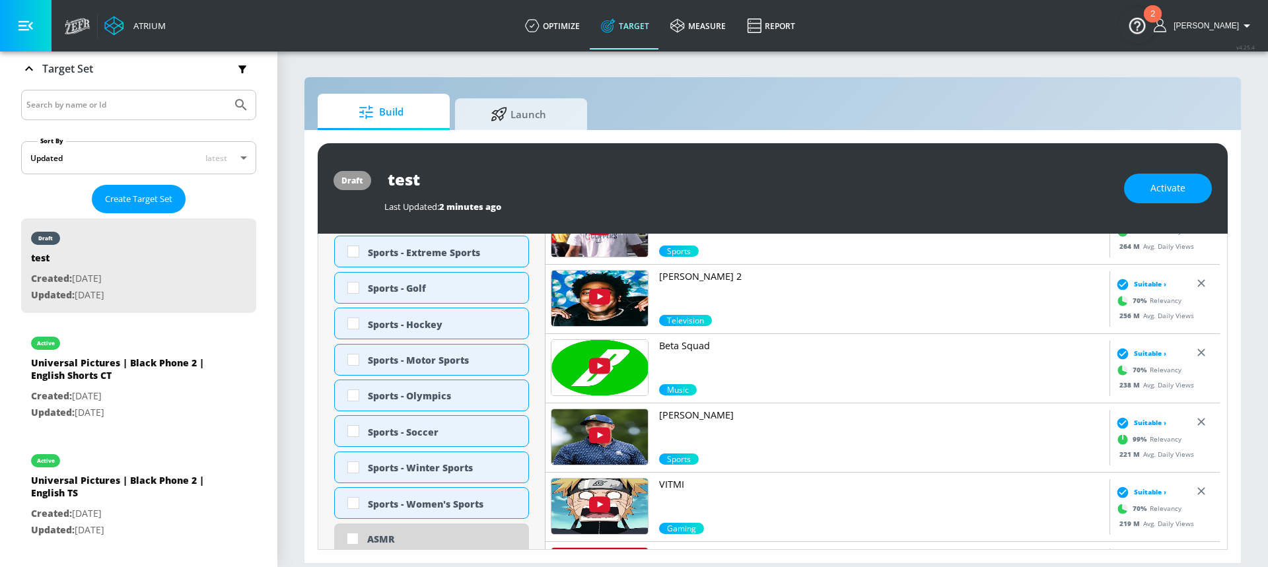
scroll to position [915, 0]
type input "sport"
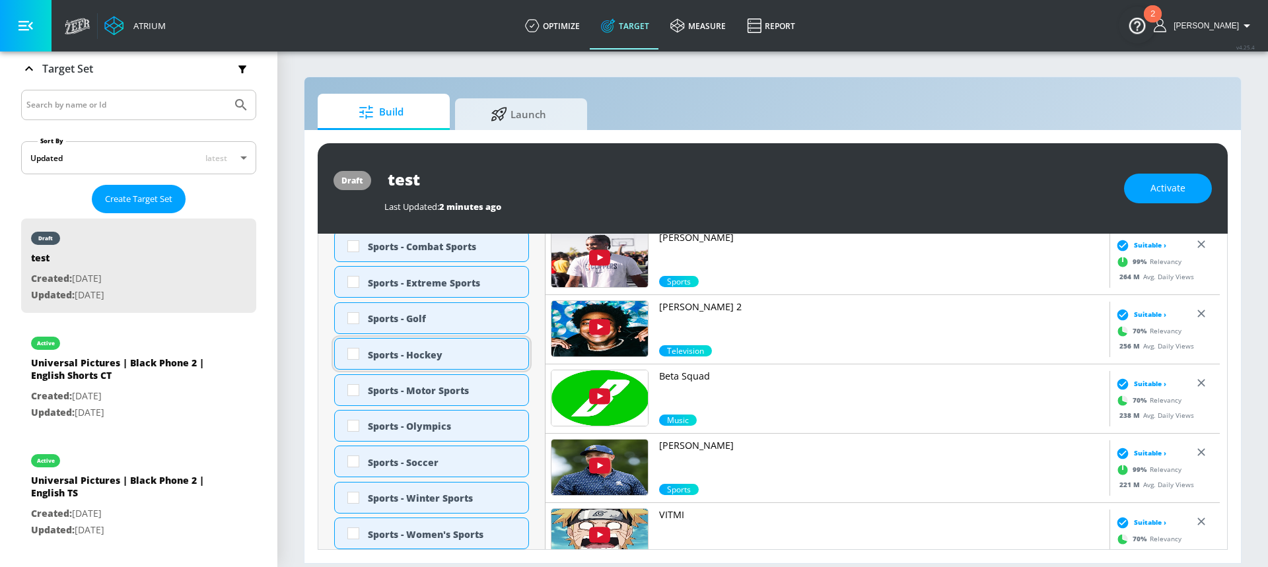
scroll to position [906, 0]
